Goal: Transaction & Acquisition: Purchase product/service

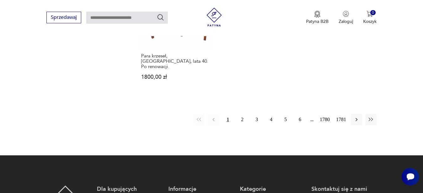
scroll to position [924, 0]
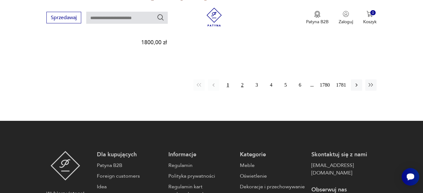
click at [242, 79] on button "2" at bounding box center [242, 84] width 11 height 11
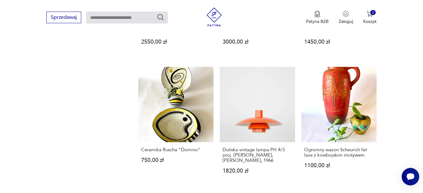
scroll to position [786, 0]
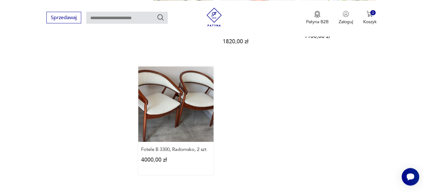
click at [189, 72] on link "Fotele B 3300, Radomsko, 2 szt. 4000,00 zł" at bounding box center [175, 121] width 75 height 108
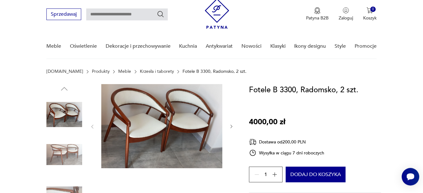
scroll to position [32, 0]
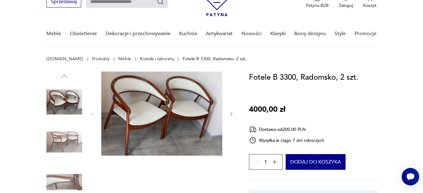
click at [232, 114] on icon "button" at bounding box center [231, 113] width 5 height 5
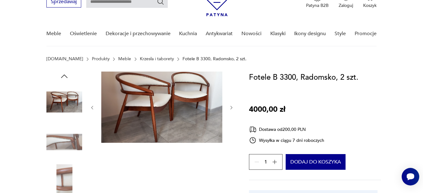
click at [232, 107] on icon "button" at bounding box center [231, 107] width 5 height 5
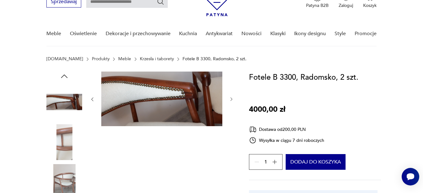
click at [232, 107] on div at bounding box center [162, 100] width 144 height 56
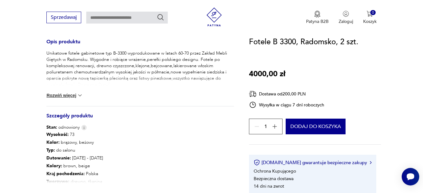
scroll to position [288, 0]
